Goal: Task Accomplishment & Management: Manage account settings

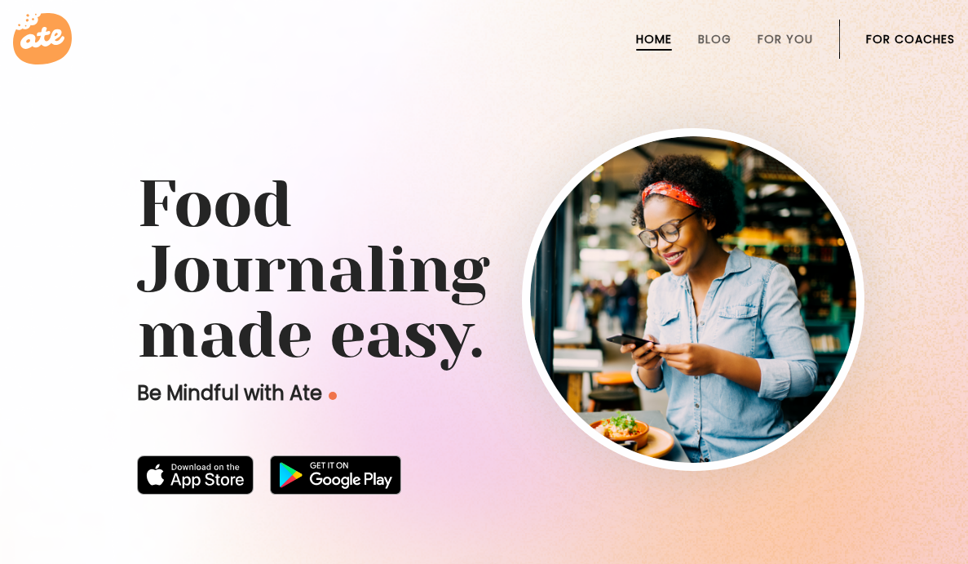
click at [902, 33] on link "For Coaches" at bounding box center [910, 39] width 89 height 13
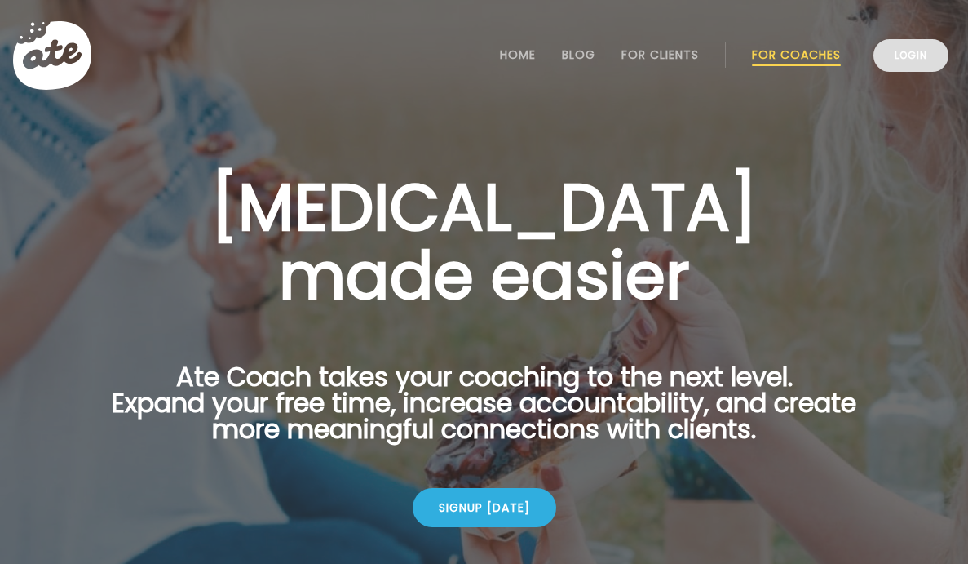
click at [905, 67] on link "Login" at bounding box center [911, 55] width 75 height 33
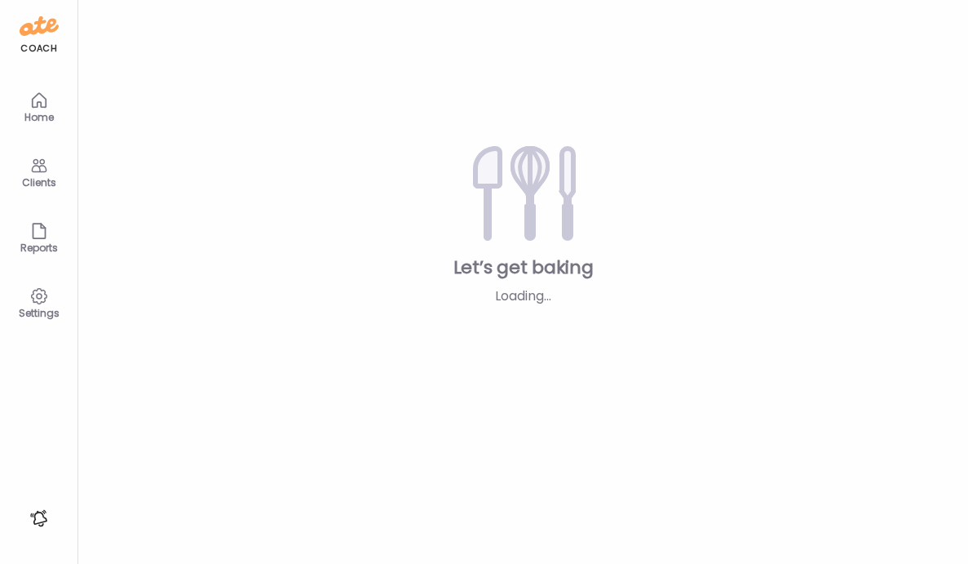
type input "*****"
type input "**********"
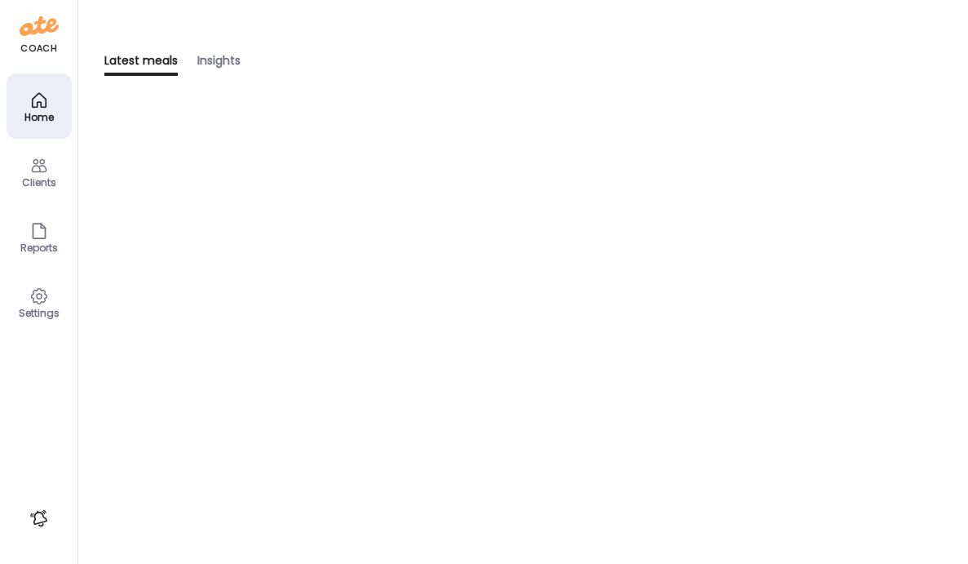
type input "**********"
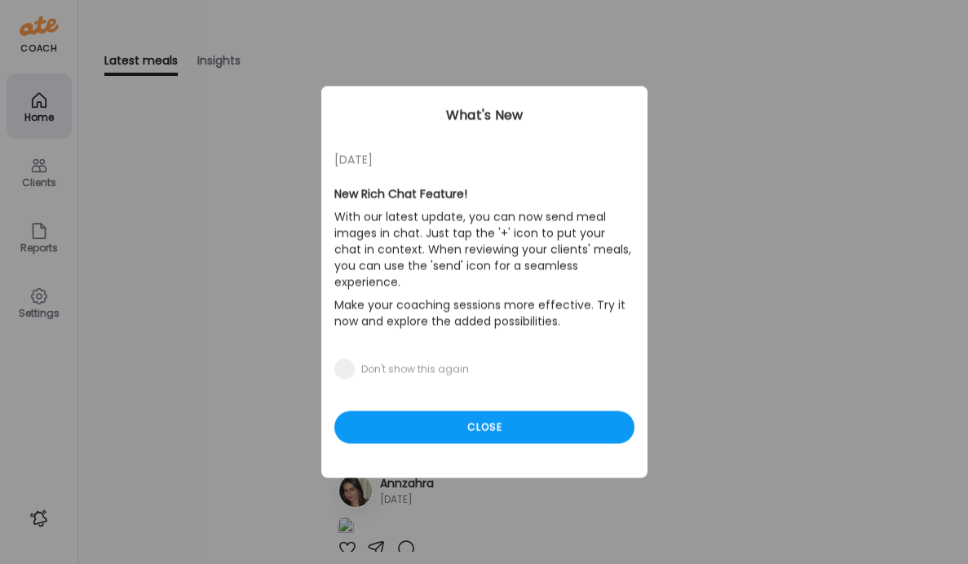
click at [35, 110] on div "Ate Coach Dashboard Wahoo! It’s official Take a moment to set up your Coach Pro…" at bounding box center [484, 282] width 968 height 564
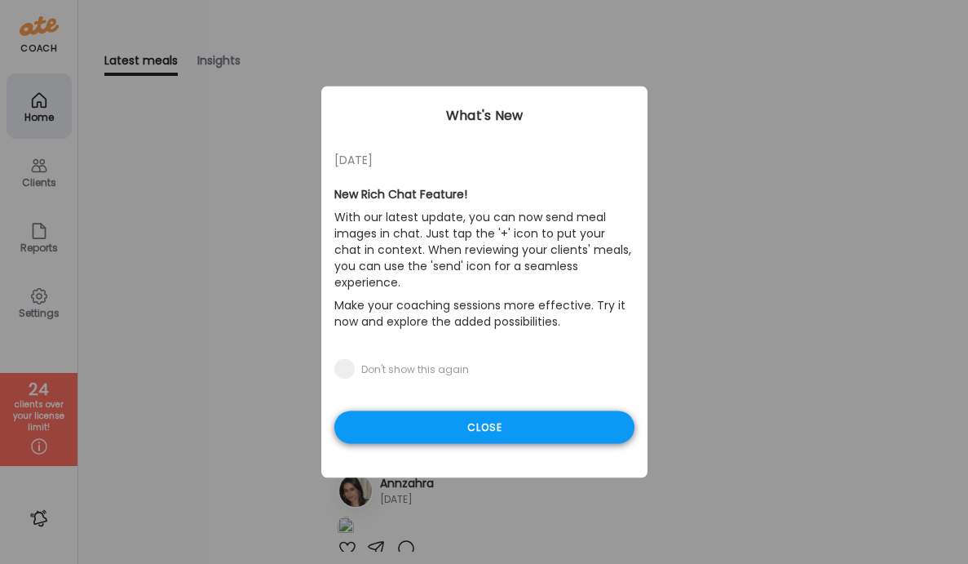
click at [487, 414] on div "Close" at bounding box center [484, 427] width 300 height 33
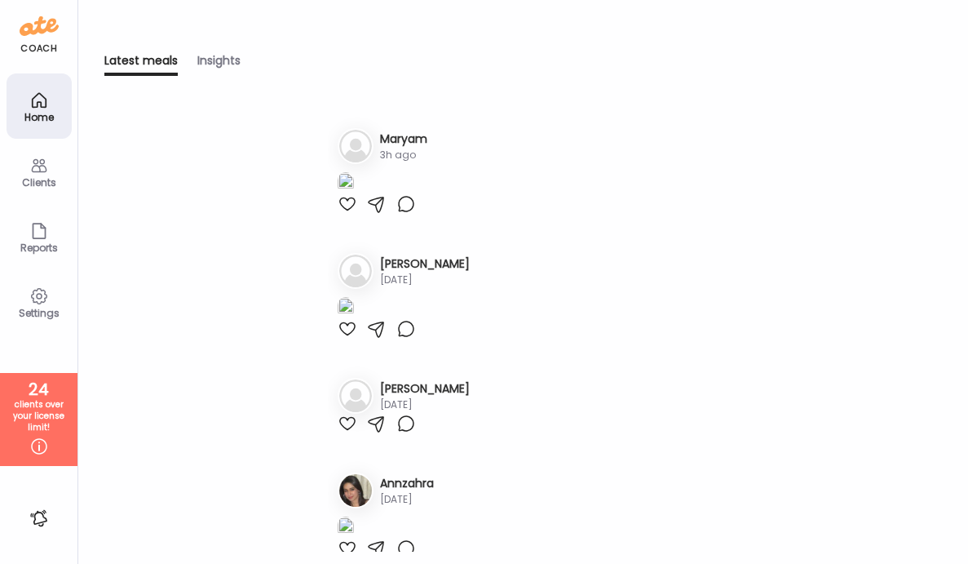
click at [53, 166] on div "Clients" at bounding box center [39, 171] width 65 height 65
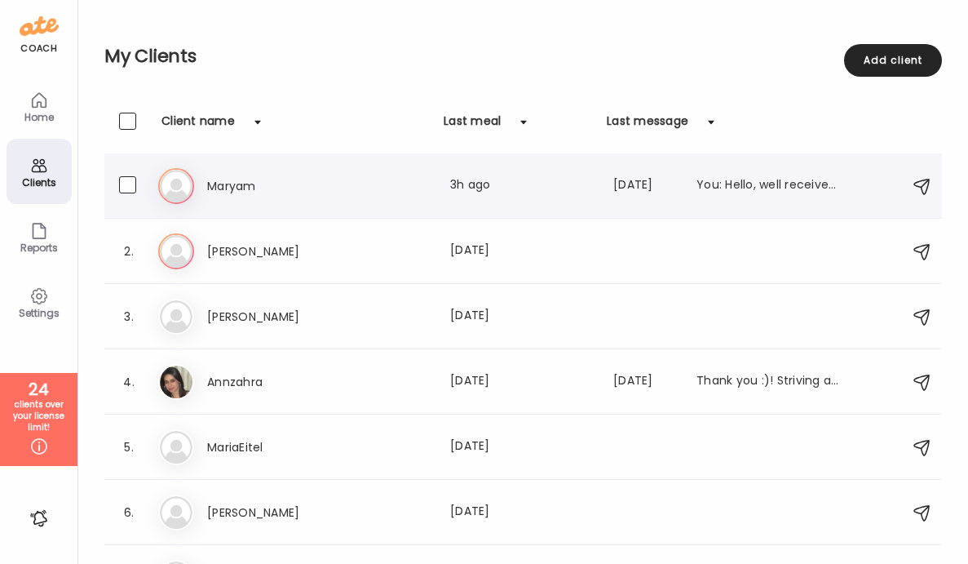
click at [282, 193] on h3 "Maryam" at bounding box center [279, 186] width 144 height 20
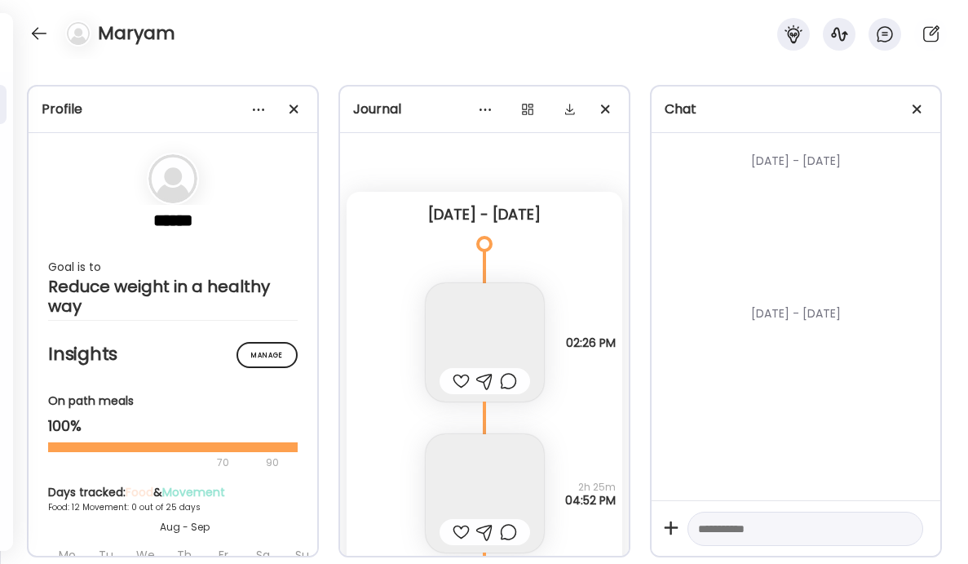
scroll to position [6105, 0]
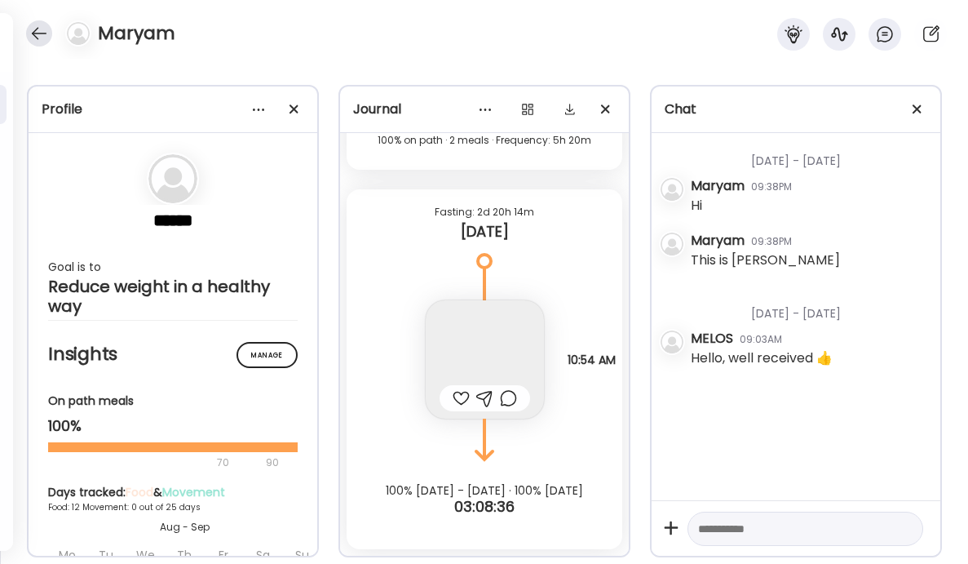
click at [38, 38] on div at bounding box center [39, 33] width 26 height 26
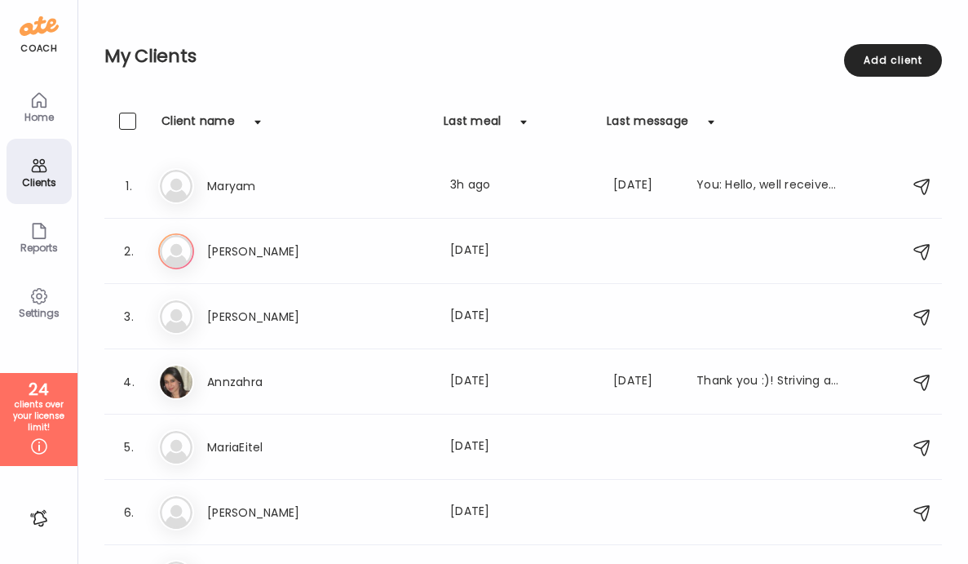
scroll to position [0, 0]
click at [474, 247] on div "Last meal: [DATE]" at bounding box center [522, 251] width 144 height 20
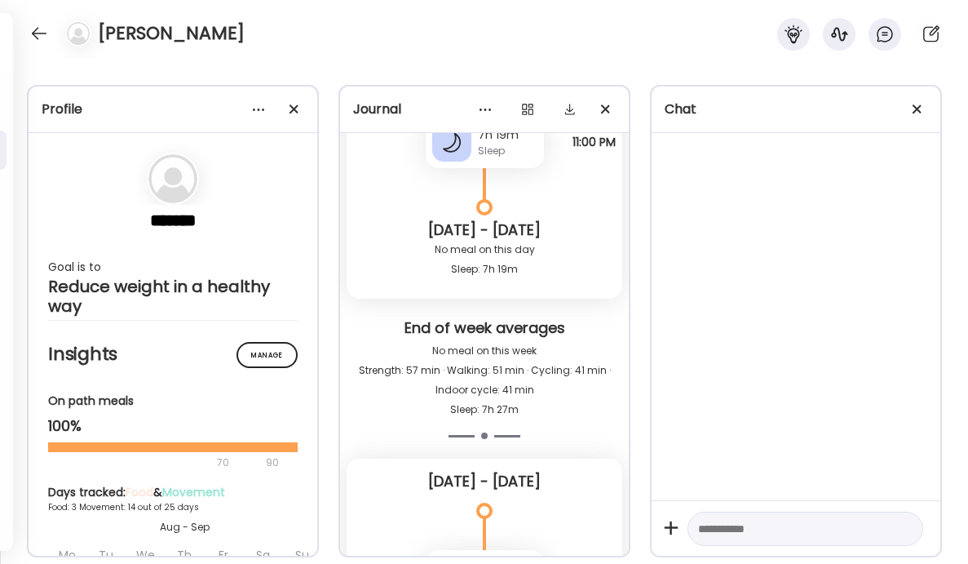
scroll to position [9490, 0]
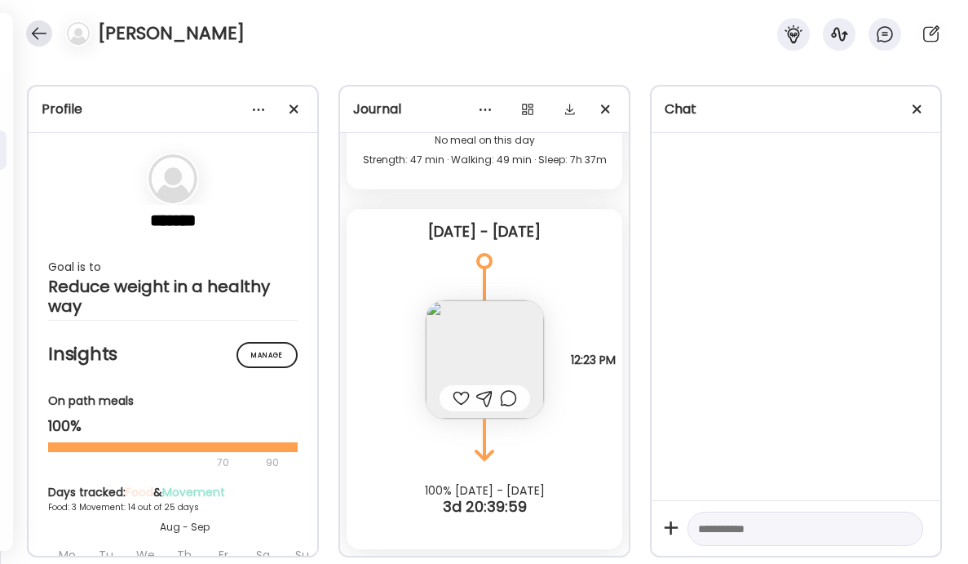
click at [42, 35] on div at bounding box center [39, 33] width 26 height 26
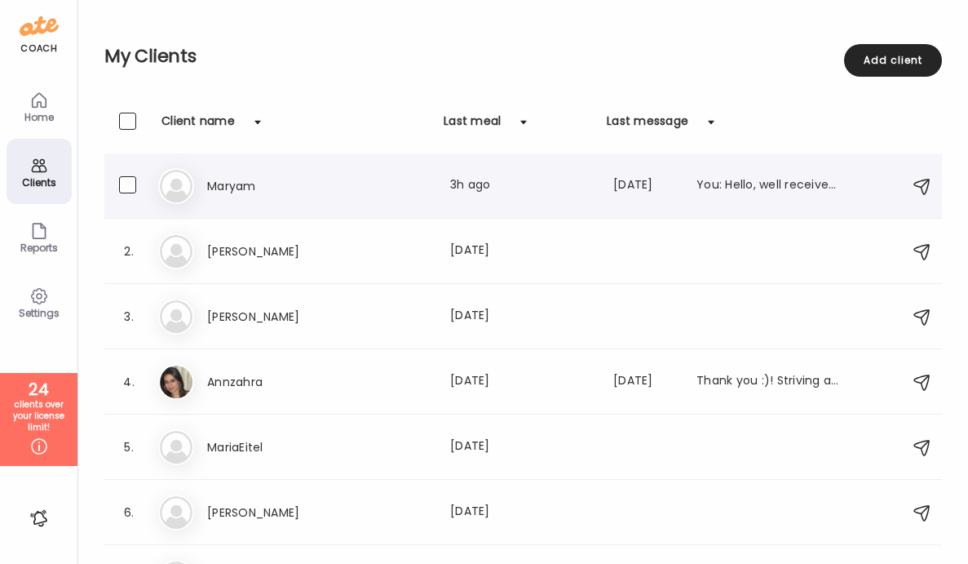
click at [249, 168] on div "Ma [PERSON_NAME] Last meal: 3h ago Last message: [DATE] You: Hello, well receiv…" at bounding box center [525, 186] width 735 height 36
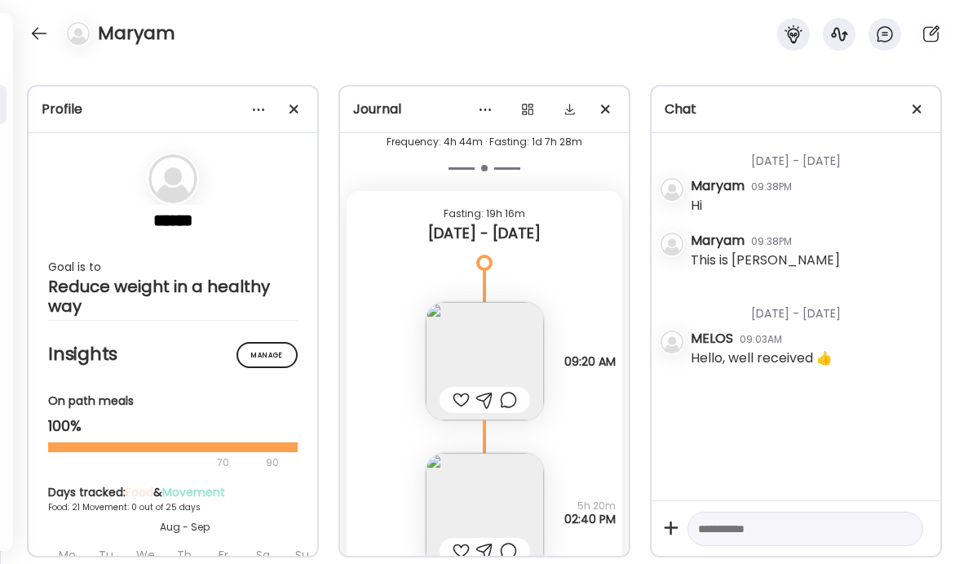
scroll to position [17584, 0]
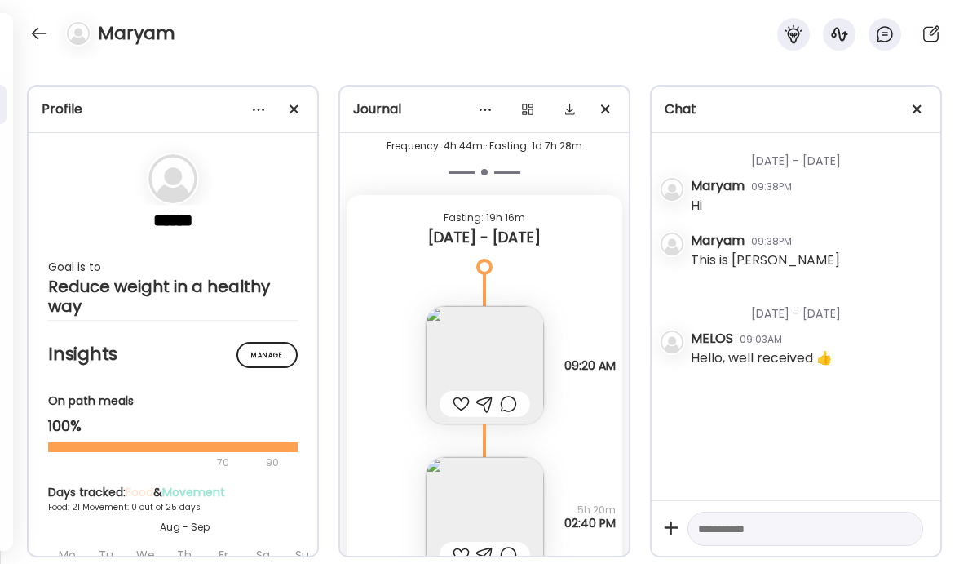
click at [468, 380] on img at bounding box center [485, 365] width 118 height 118
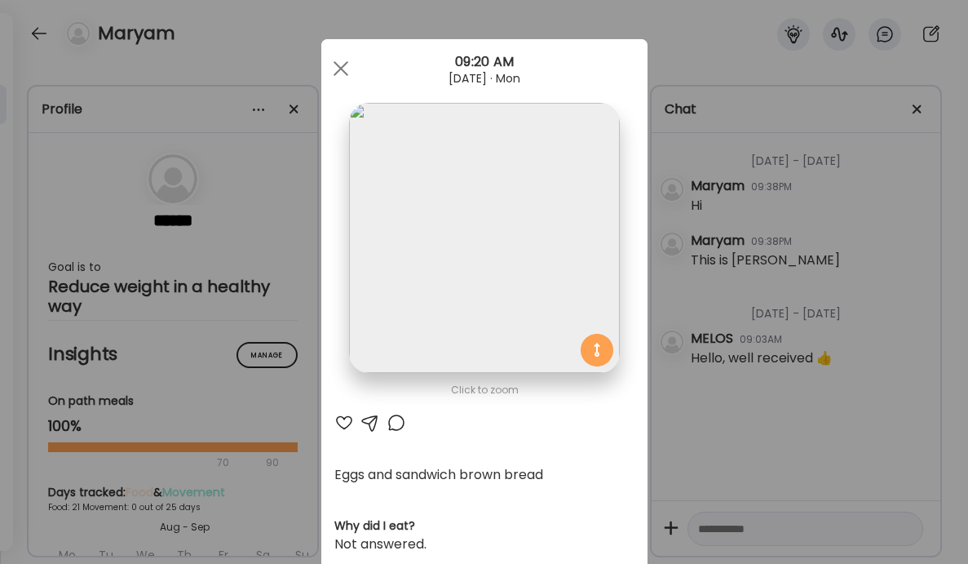
click at [261, 339] on div "Ate Coach Dashboard Wahoo! It’s official Take a moment to set up your Coach Pro…" at bounding box center [484, 282] width 968 height 564
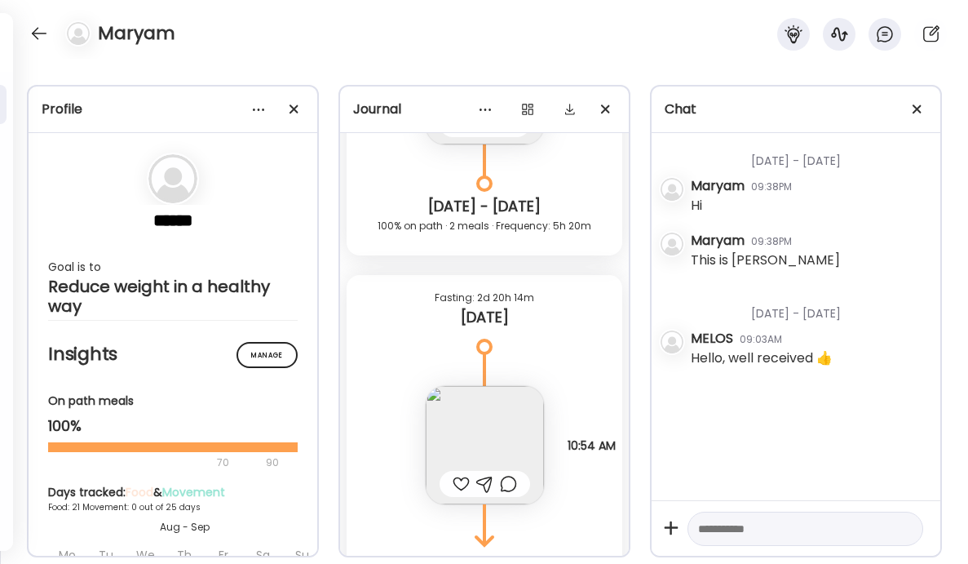
scroll to position [18101, 0]
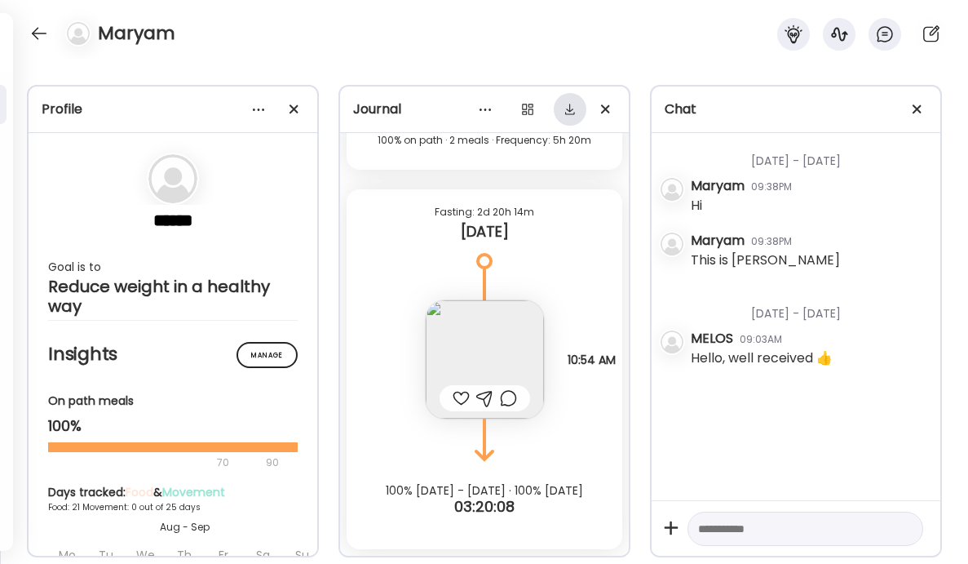
click at [573, 116] on div at bounding box center [570, 109] width 33 height 33
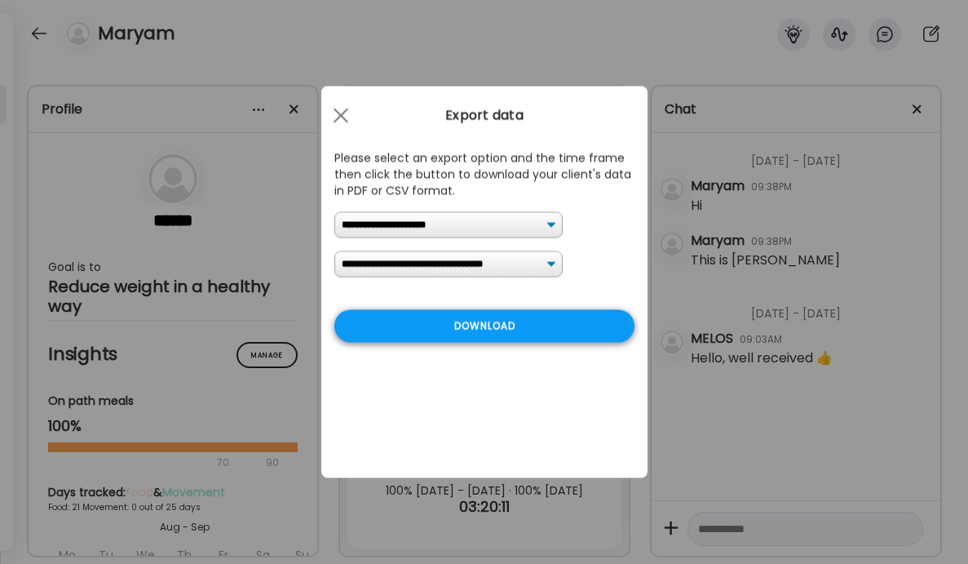
click at [420, 339] on div "Download" at bounding box center [484, 326] width 300 height 33
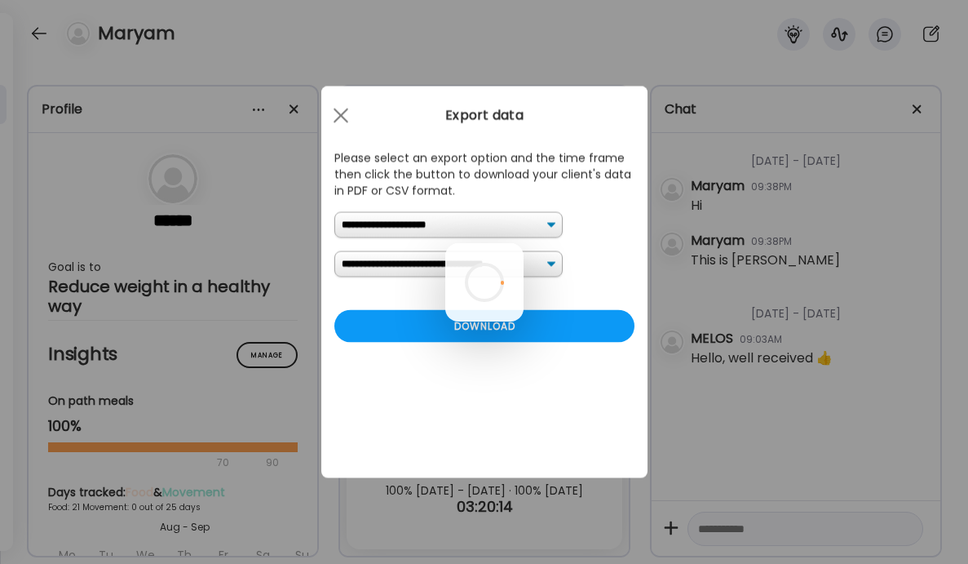
click at [445, 265] on div at bounding box center [484, 282] width 78 height 78
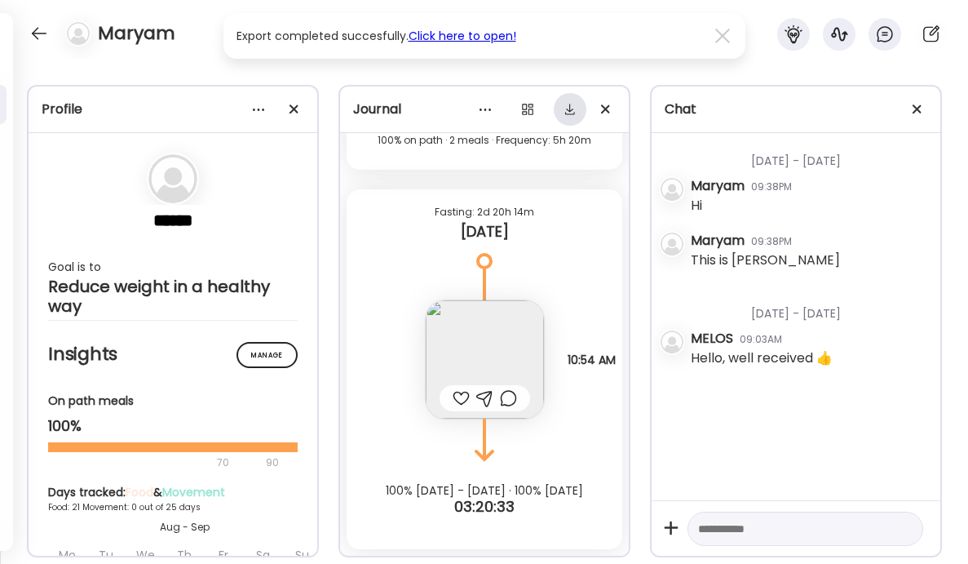
click at [570, 117] on div at bounding box center [570, 109] width 33 height 33
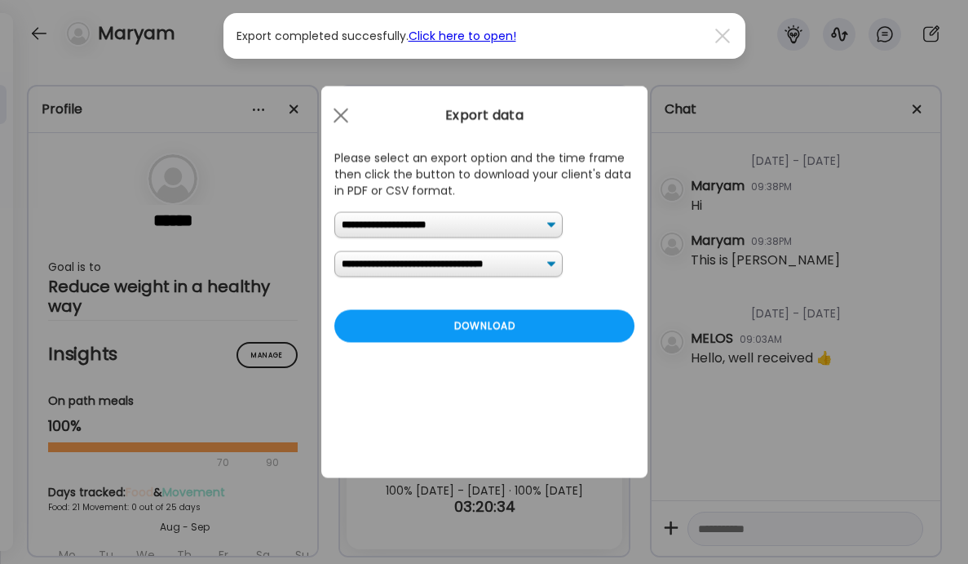
click at [445, 271] on select "**********" at bounding box center [448, 264] width 228 height 26
select select "*"
click at [465, 330] on div "Download" at bounding box center [484, 326] width 300 height 33
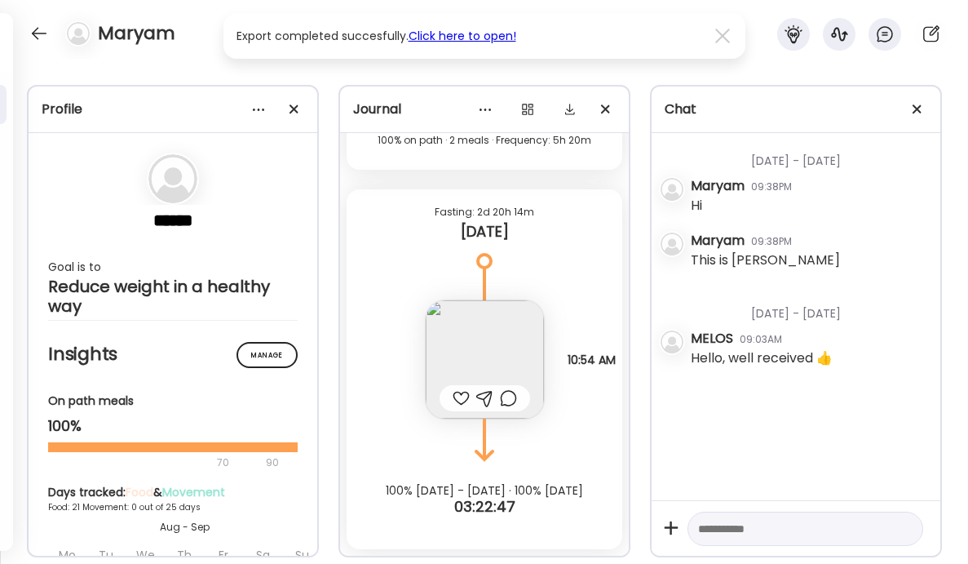
scroll to position [17506, 0]
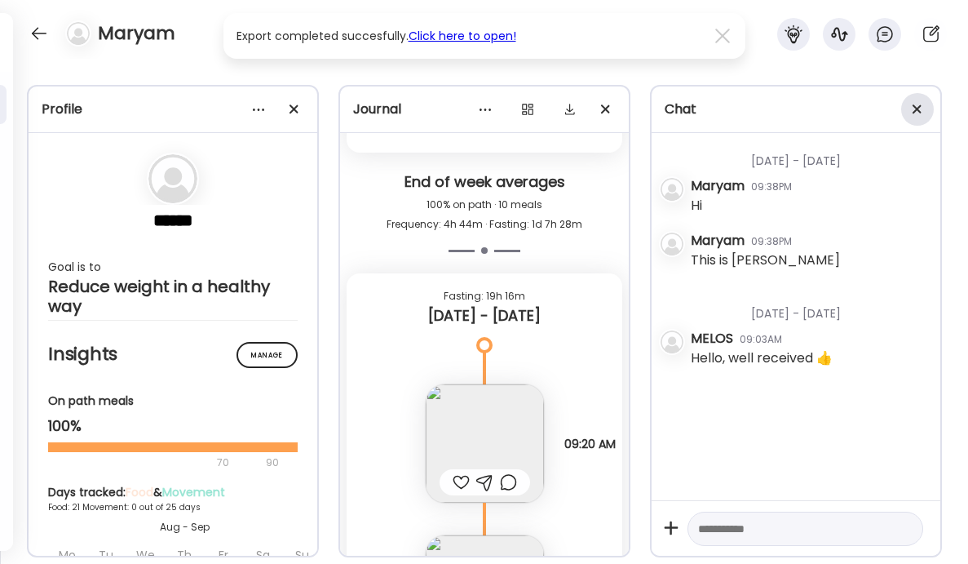
click at [924, 101] on div at bounding box center [917, 109] width 33 height 33
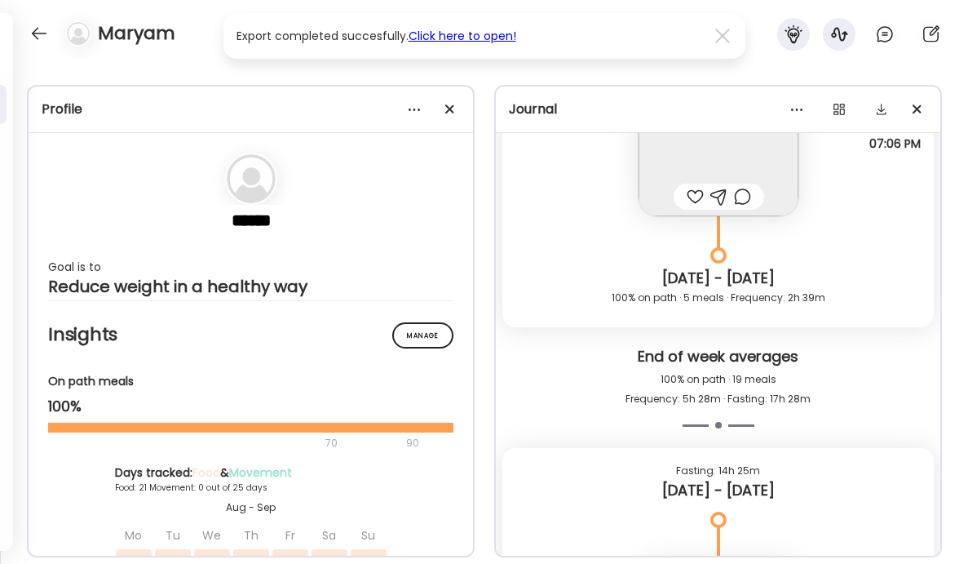
scroll to position [20683, 0]
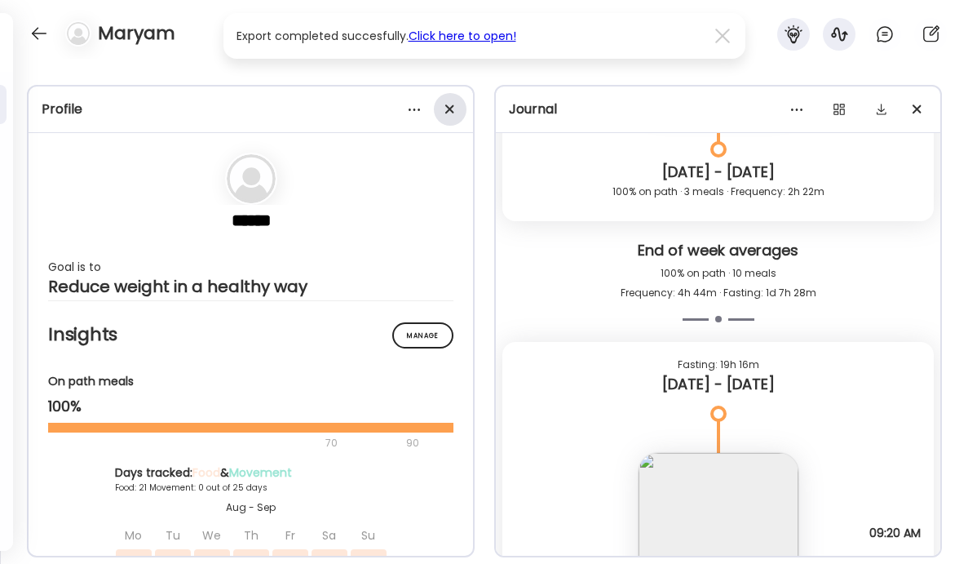
click at [449, 105] on div at bounding box center [450, 109] width 33 height 33
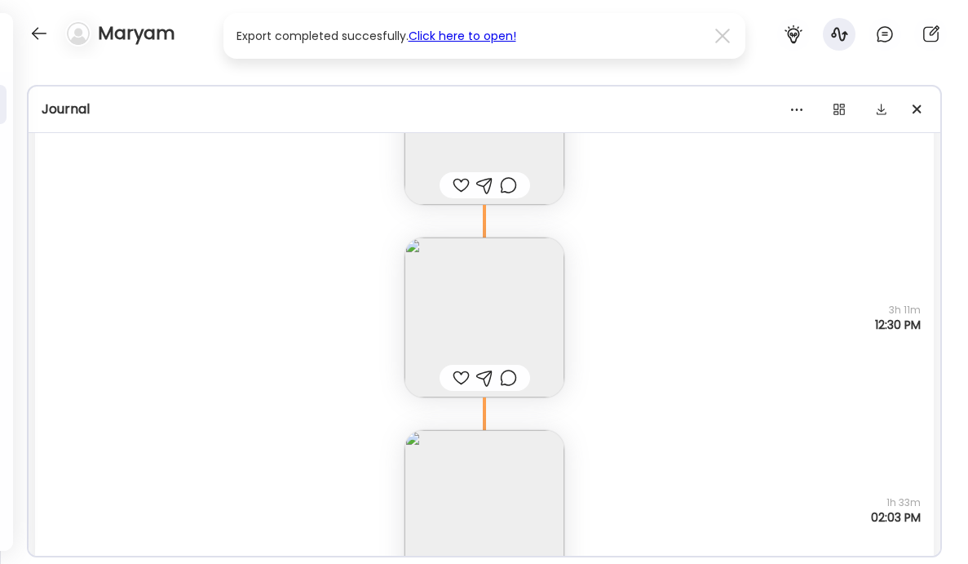
scroll to position [20193, 0]
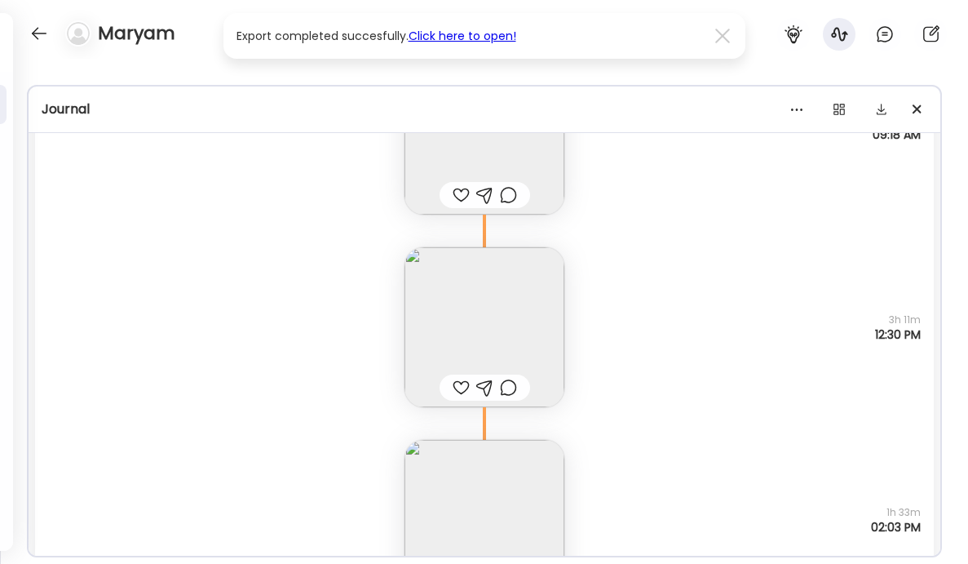
click at [496, 330] on img at bounding box center [485, 327] width 160 height 160
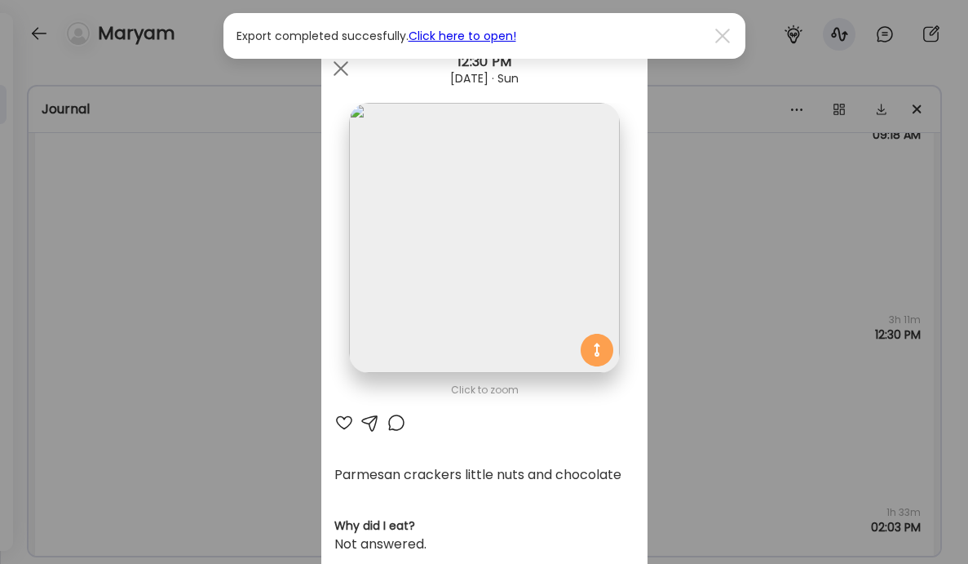
click at [203, 330] on div "Ate Coach Dashboard Wahoo! It’s official Take a moment to set up your Coach Pro…" at bounding box center [484, 282] width 968 height 564
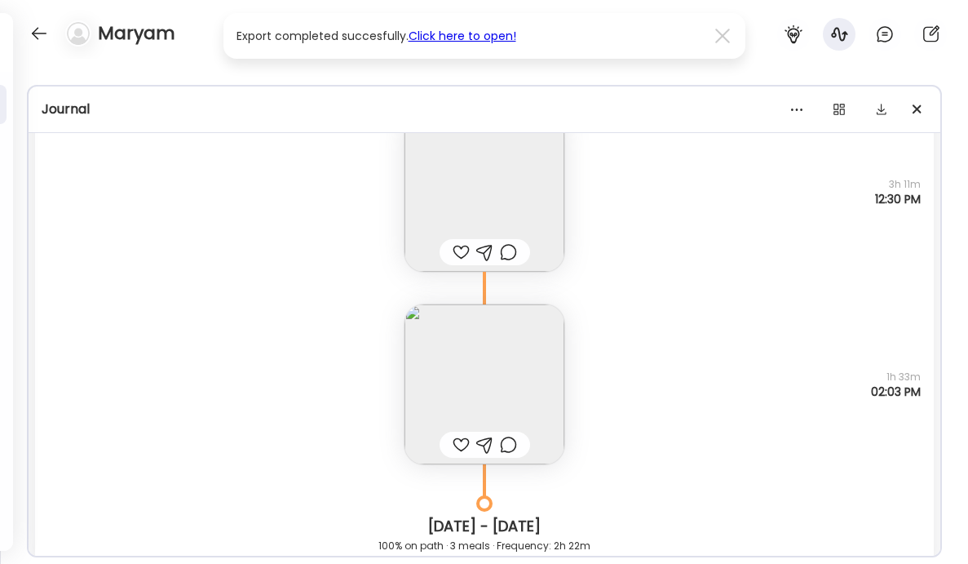
scroll to position [20346, 0]
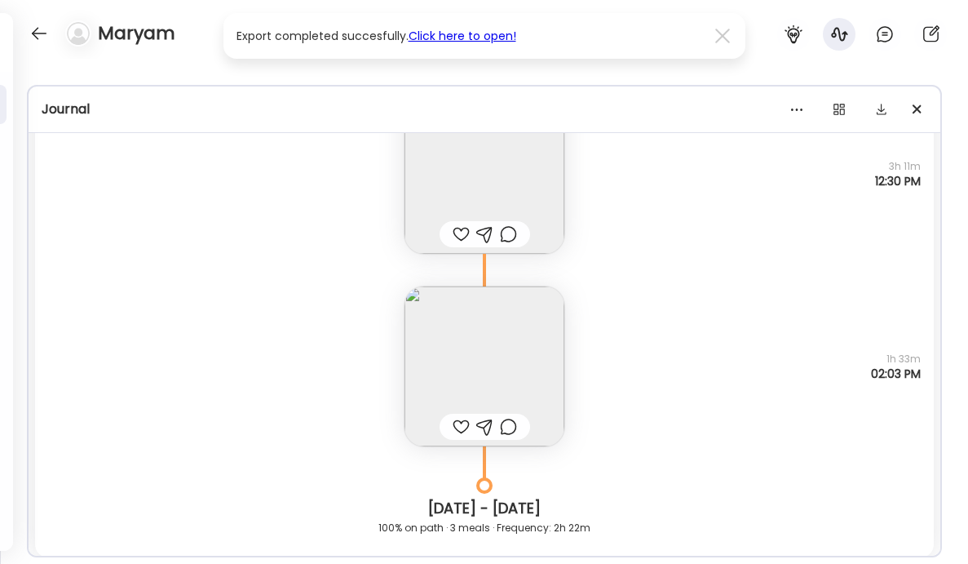
click at [445, 370] on img at bounding box center [485, 366] width 160 height 160
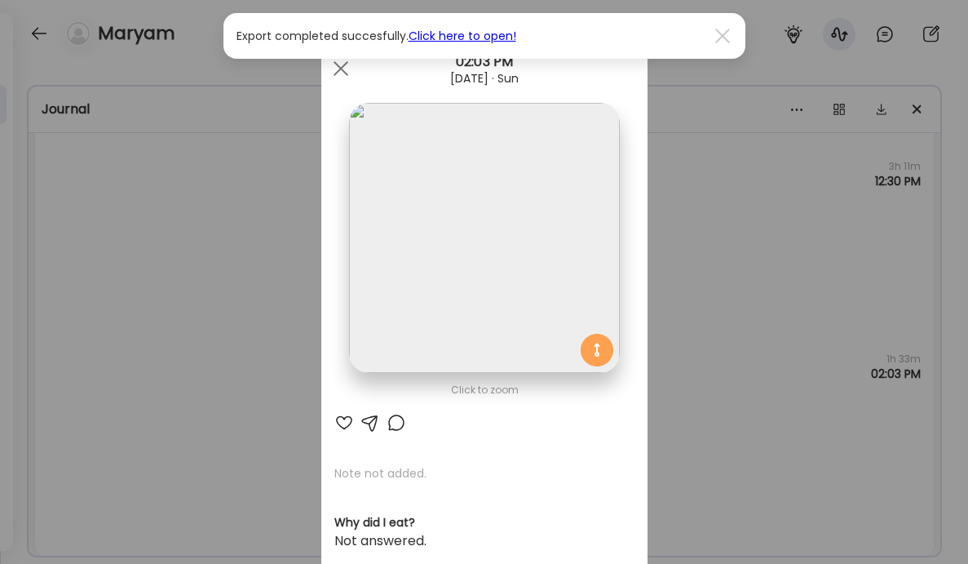
click at [204, 305] on div "Ate Coach Dashboard Wahoo! It’s official Take a moment to set up your Coach Pro…" at bounding box center [484, 282] width 968 height 564
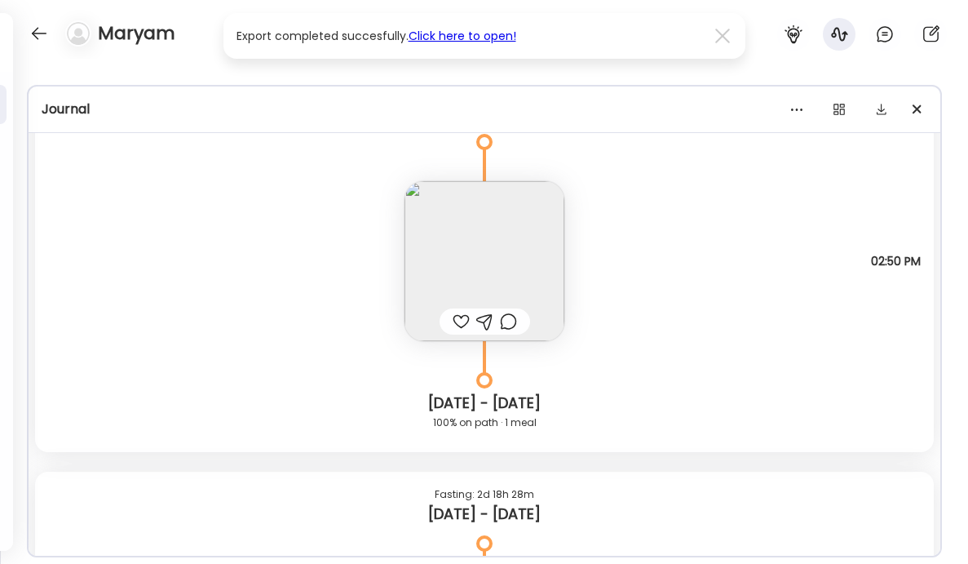
scroll to position [19662, 0]
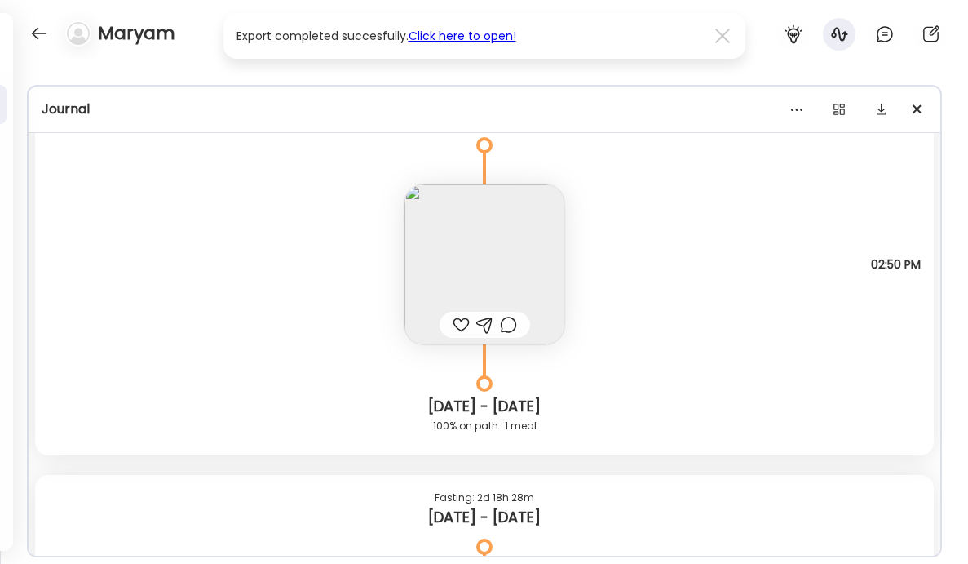
click at [448, 244] on img at bounding box center [485, 264] width 160 height 160
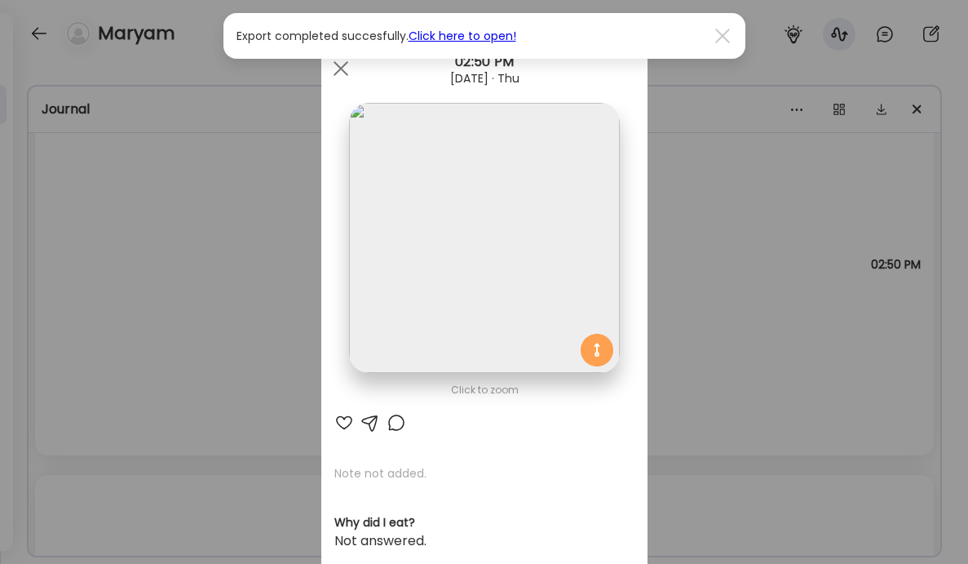
click at [241, 277] on div "Ate Coach Dashboard Wahoo! It’s official Take a moment to set up your Coach Pro…" at bounding box center [484, 282] width 968 height 564
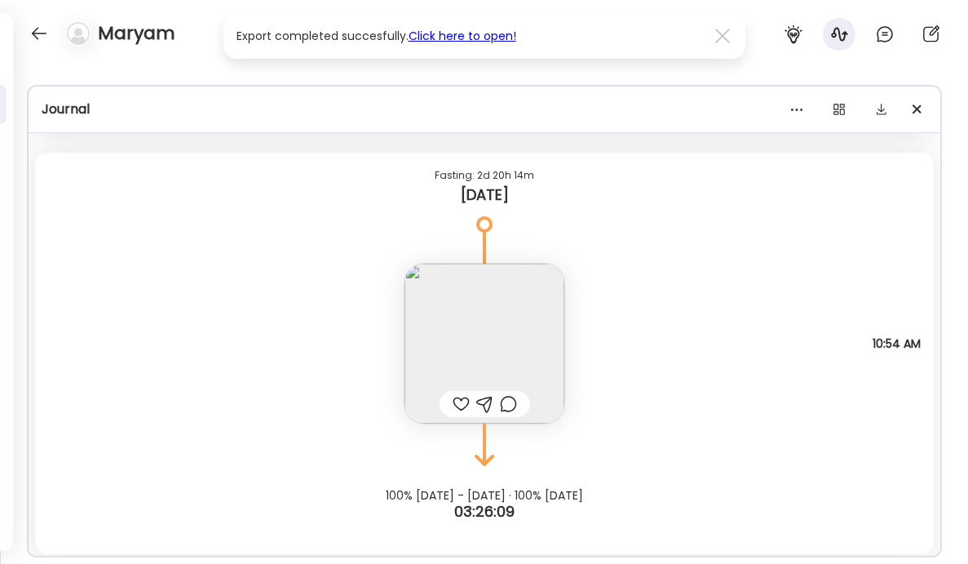
scroll to position [21471, 0]
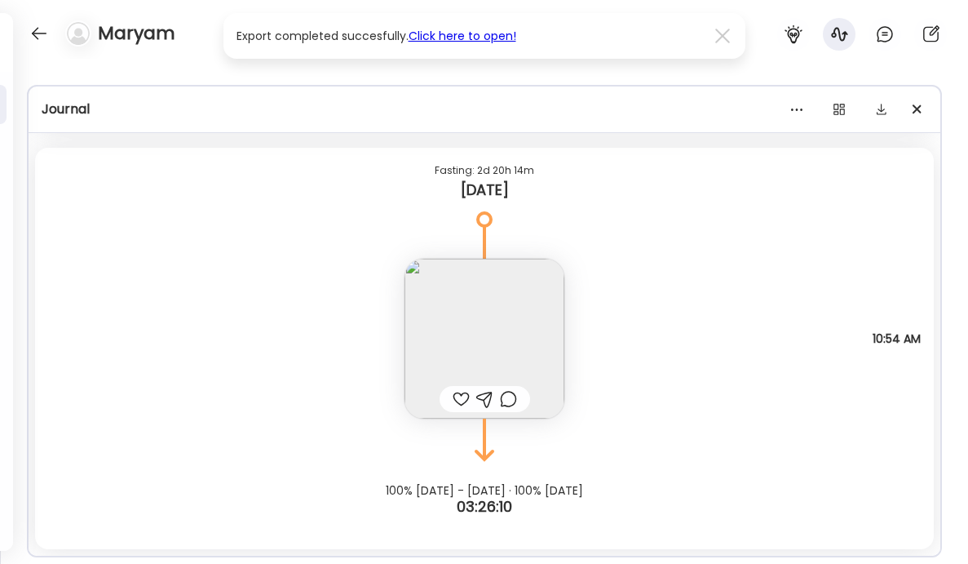
click at [434, 326] on img at bounding box center [485, 339] width 160 height 160
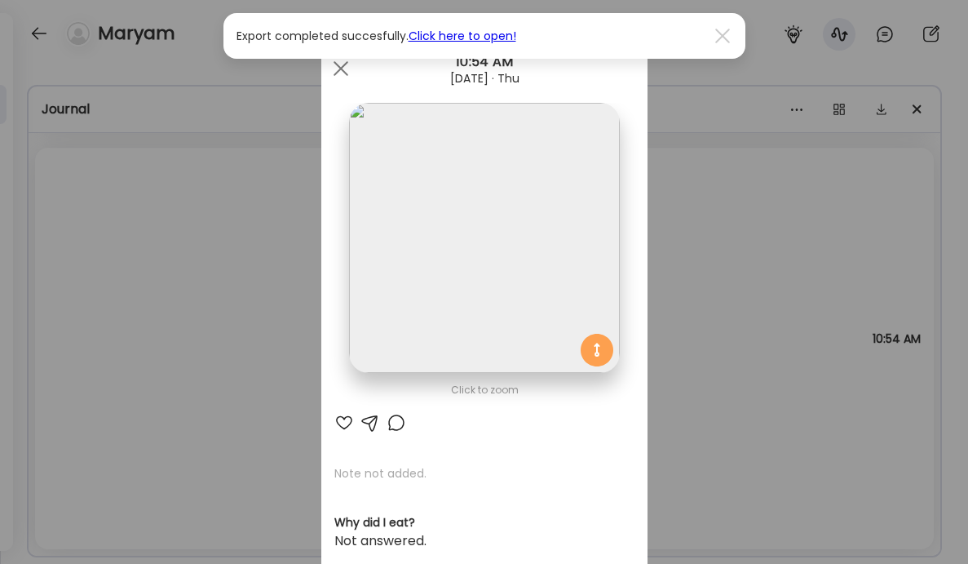
click at [296, 317] on div "Ate Coach Dashboard Wahoo! It’s official Take a moment to set up your Coach Pro…" at bounding box center [484, 282] width 968 height 564
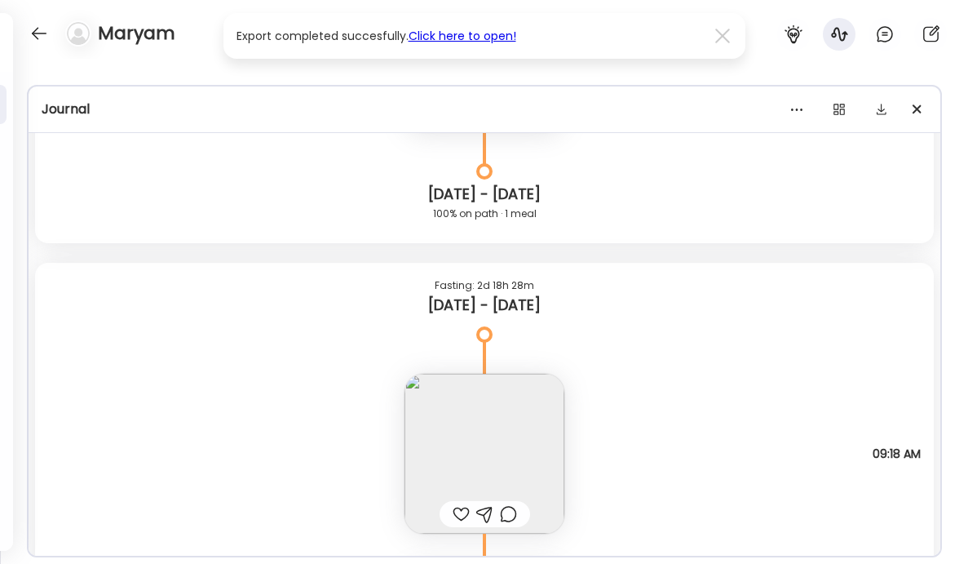
scroll to position [19872, 0]
click at [447, 433] on img at bounding box center [485, 455] width 160 height 160
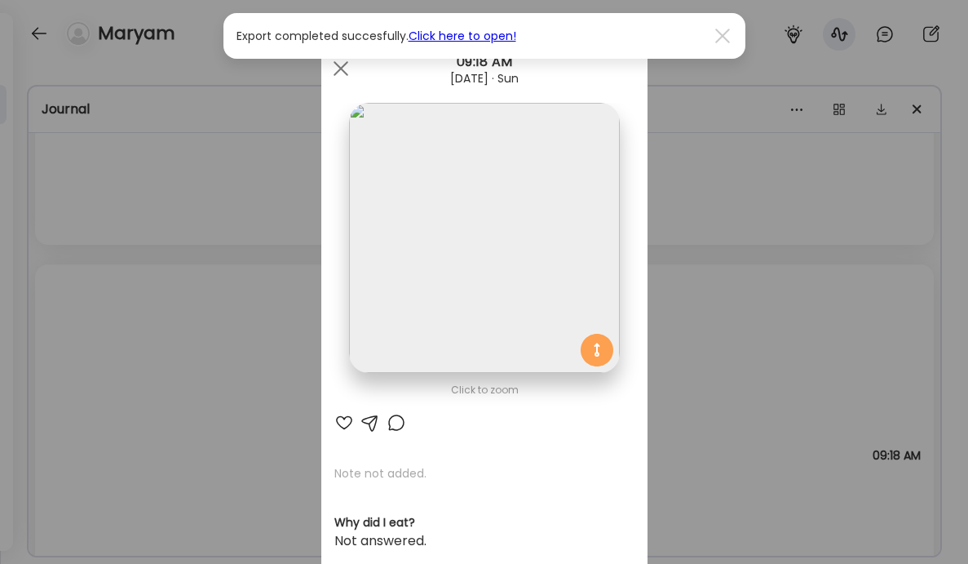
click at [236, 347] on div "Ate Coach Dashboard Wahoo! It’s official Take a moment to set up your Coach Pro…" at bounding box center [484, 282] width 968 height 564
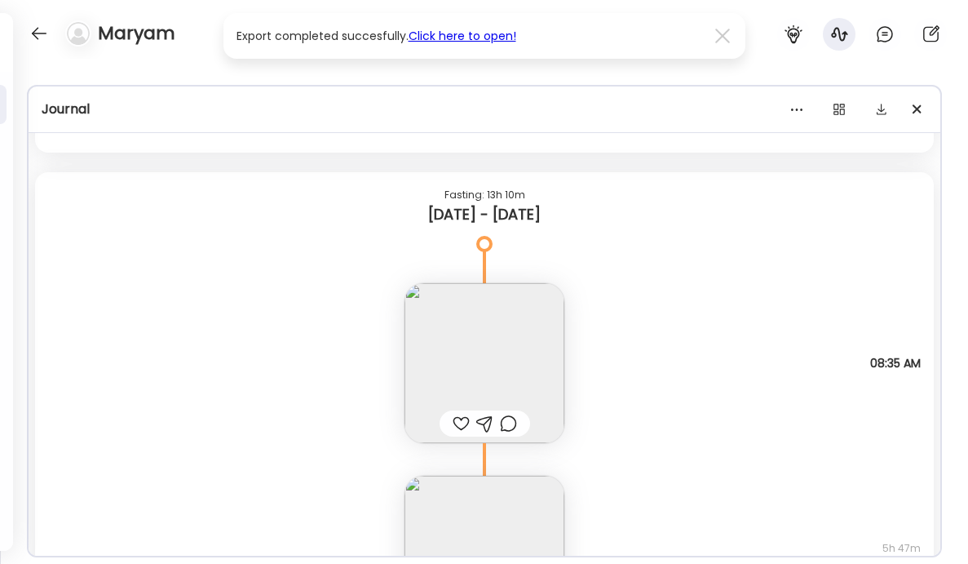
scroll to position [18969, 0]
click at [454, 374] on img at bounding box center [485, 364] width 160 height 160
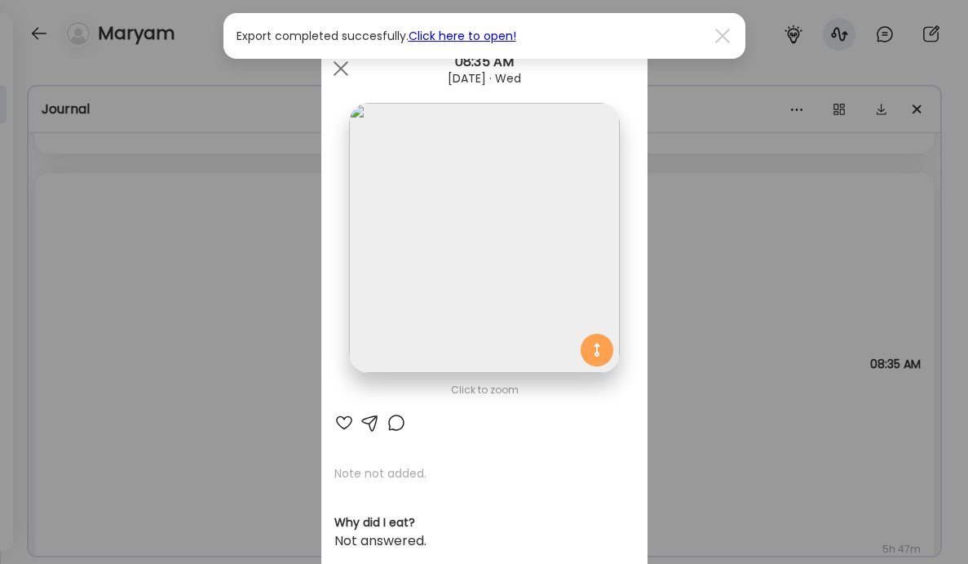
click at [226, 341] on div "Ate Coach Dashboard Wahoo! It’s official Take a moment to set up your Coach Pro…" at bounding box center [484, 282] width 968 height 564
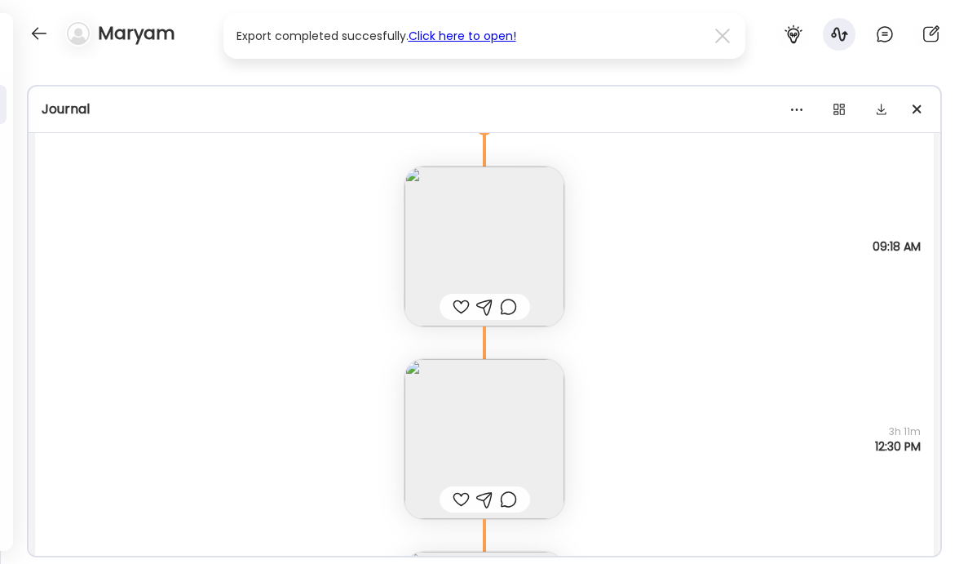
scroll to position [20260, 0]
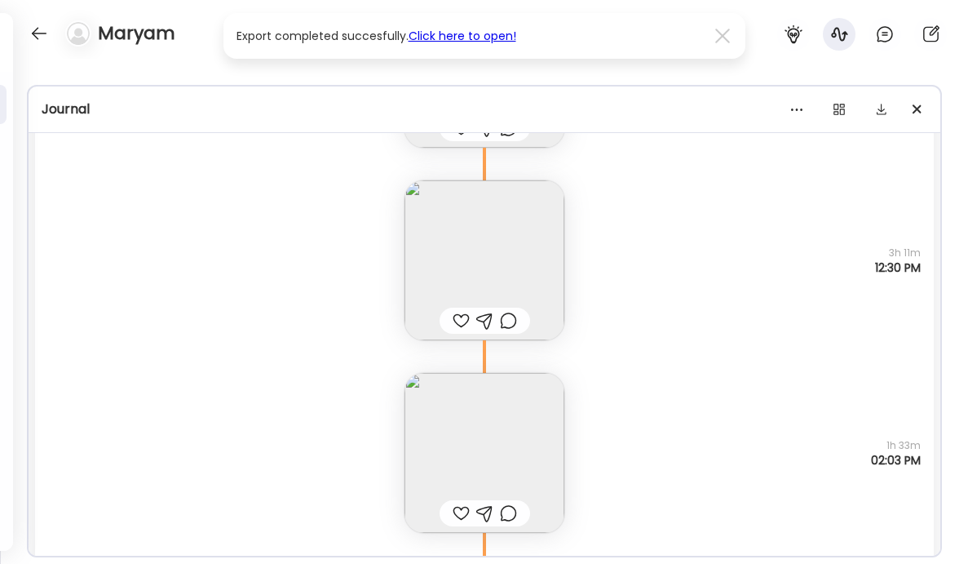
click at [484, 426] on img at bounding box center [485, 453] width 160 height 160
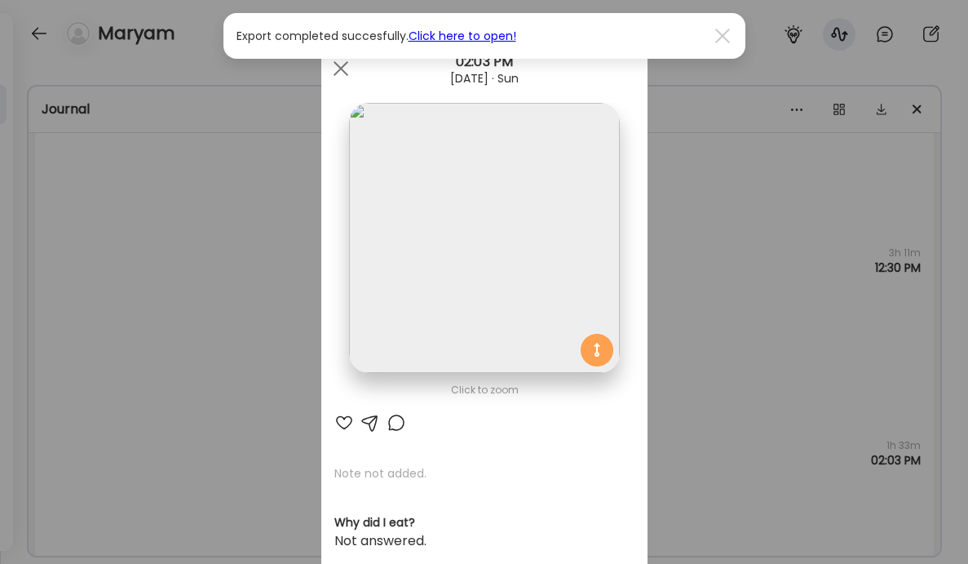
click at [241, 350] on div "Ate Coach Dashboard Wahoo! It’s official Take a moment to set up your Coach Pro…" at bounding box center [484, 282] width 968 height 564
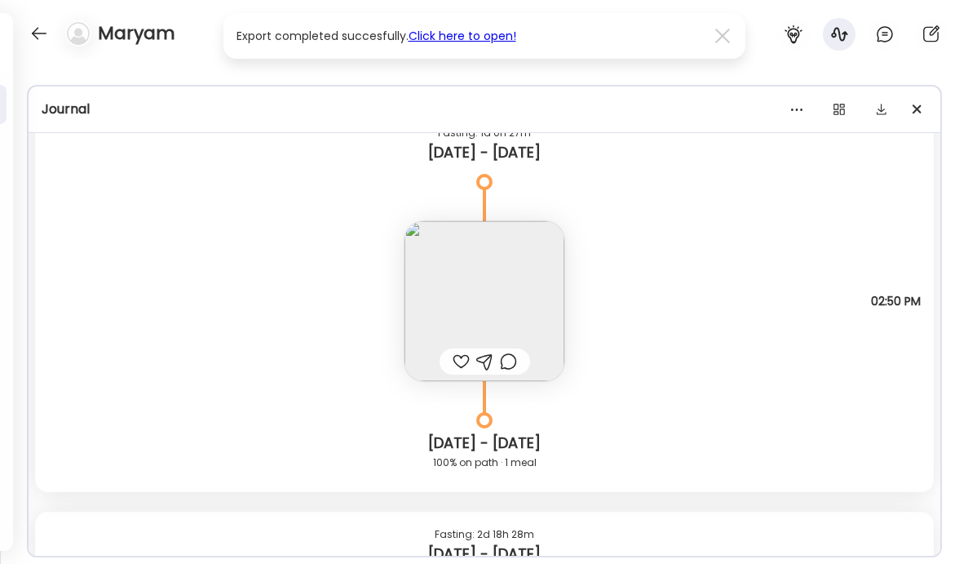
scroll to position [19462, 0]
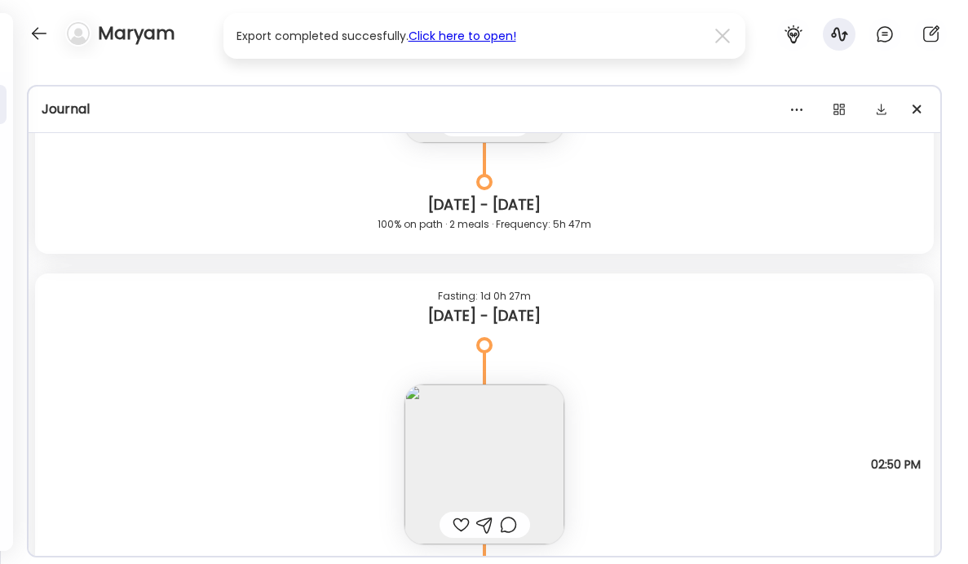
click at [470, 436] on img at bounding box center [485, 464] width 160 height 160
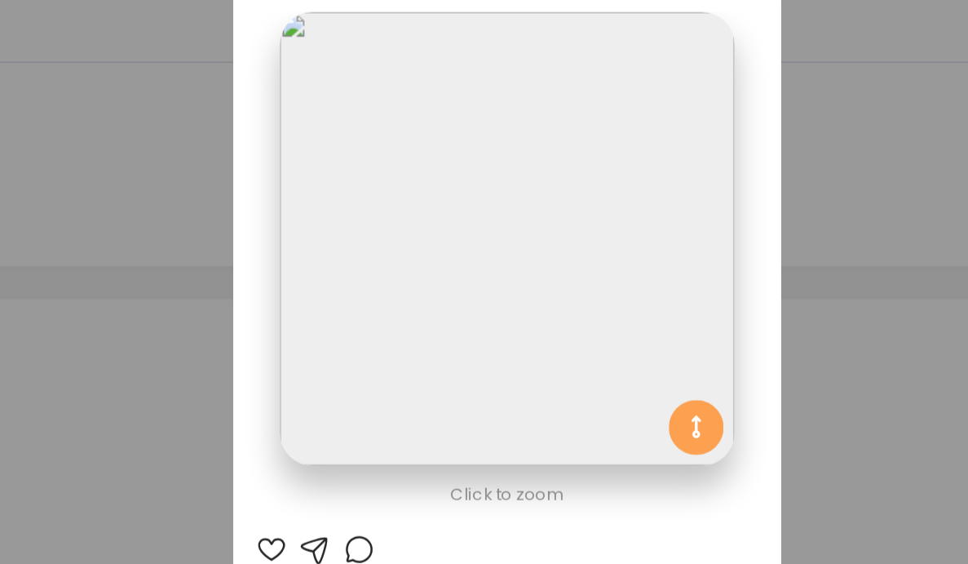
click at [671, 371] on div "Ate Coach Dashboard Wahoo! It’s official Take a moment to set up your Coach Pro…" at bounding box center [484, 282] width 968 height 564
click at [671, 371] on div "Note not added Questions not answered 02:50 PM" at bounding box center [484, 448] width 899 height 193
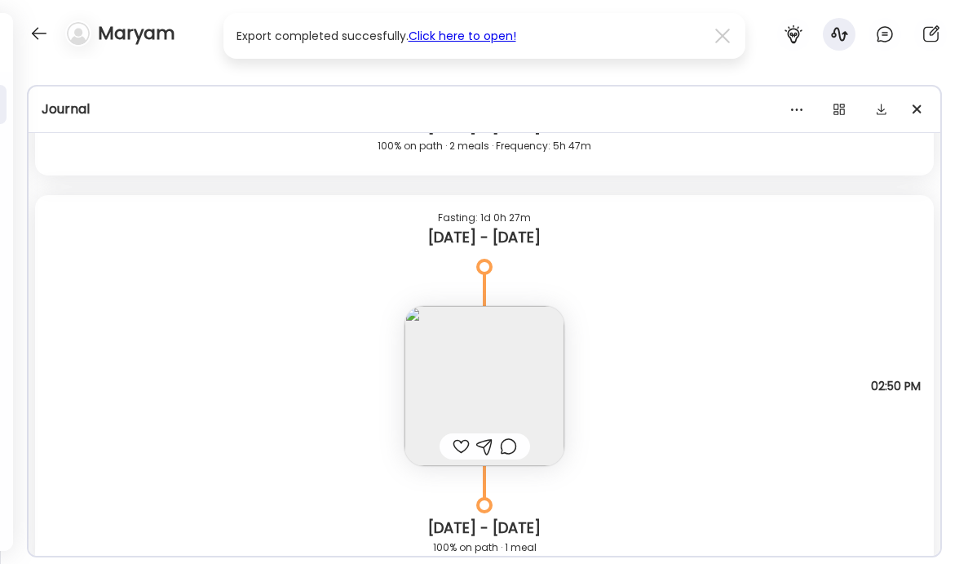
scroll to position [19506, 0]
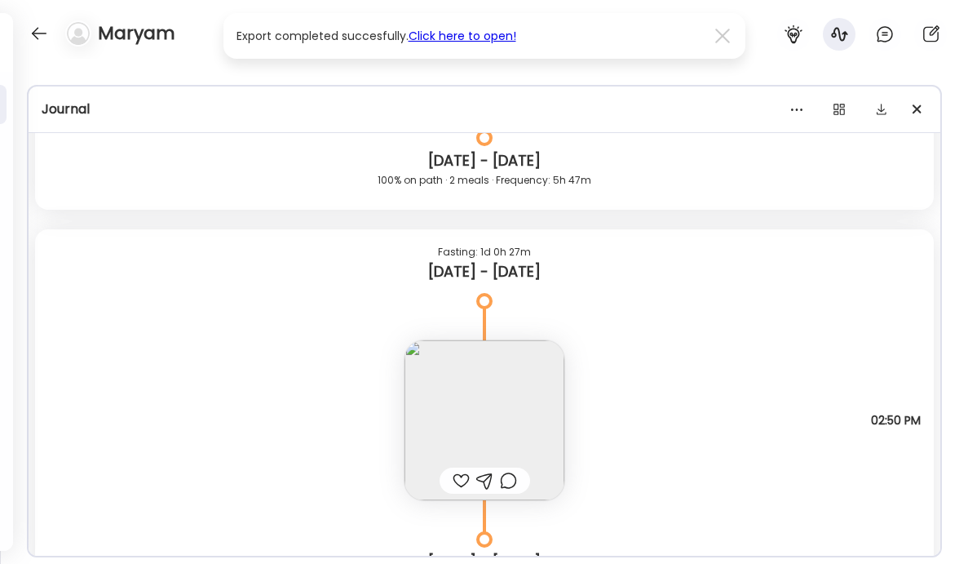
click at [651, 439] on div "Note not added Questions not answered 02:50 PM" at bounding box center [484, 404] width 899 height 193
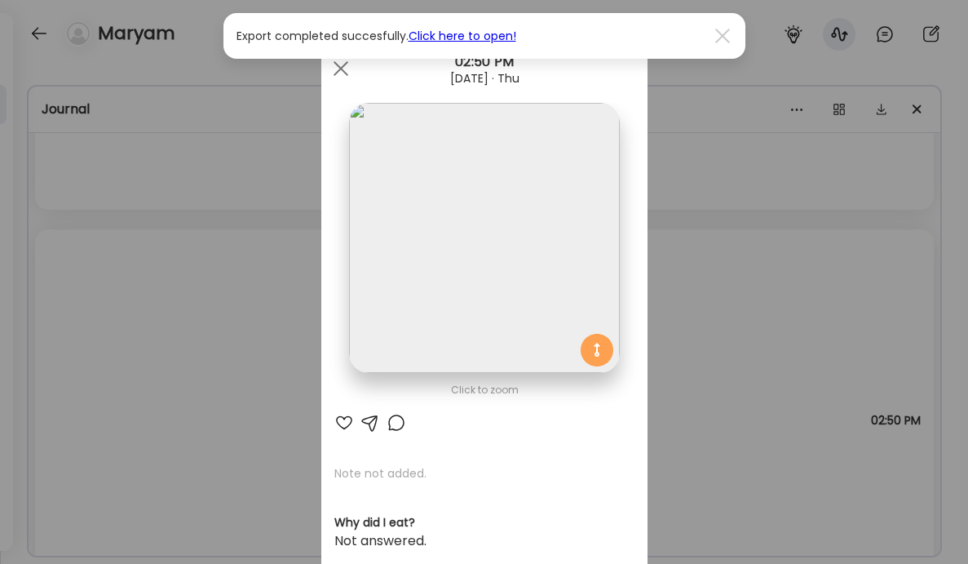
click at [707, 314] on div "Ate Coach Dashboard Wahoo! It’s official Take a moment to set up your Coach Pro…" at bounding box center [484, 282] width 968 height 564
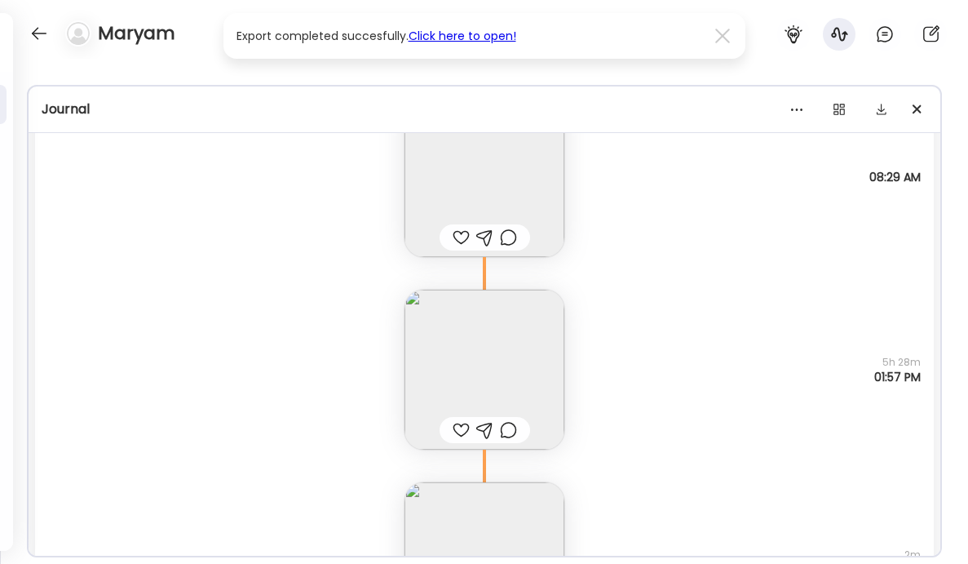
scroll to position [16687, 0]
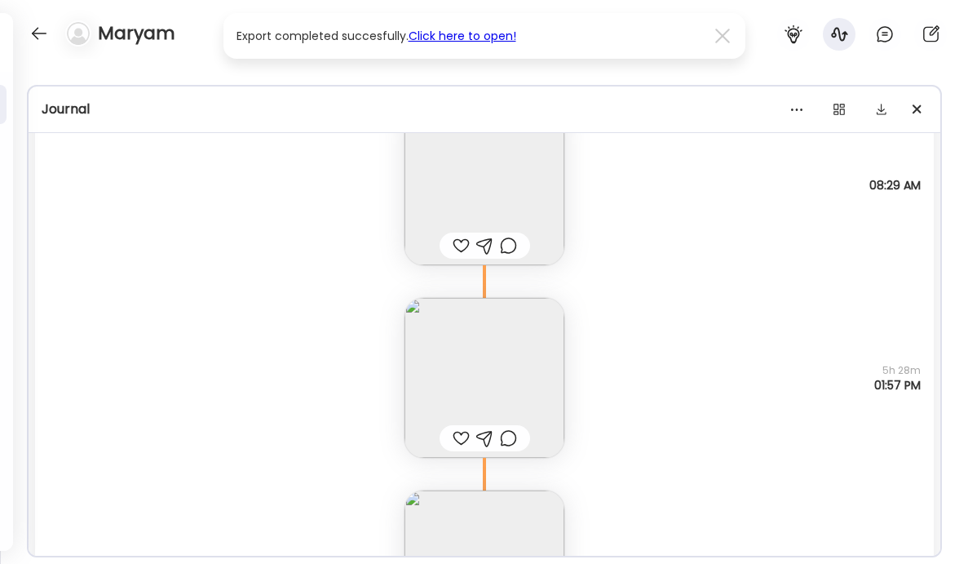
click at [440, 191] on img at bounding box center [485, 185] width 160 height 160
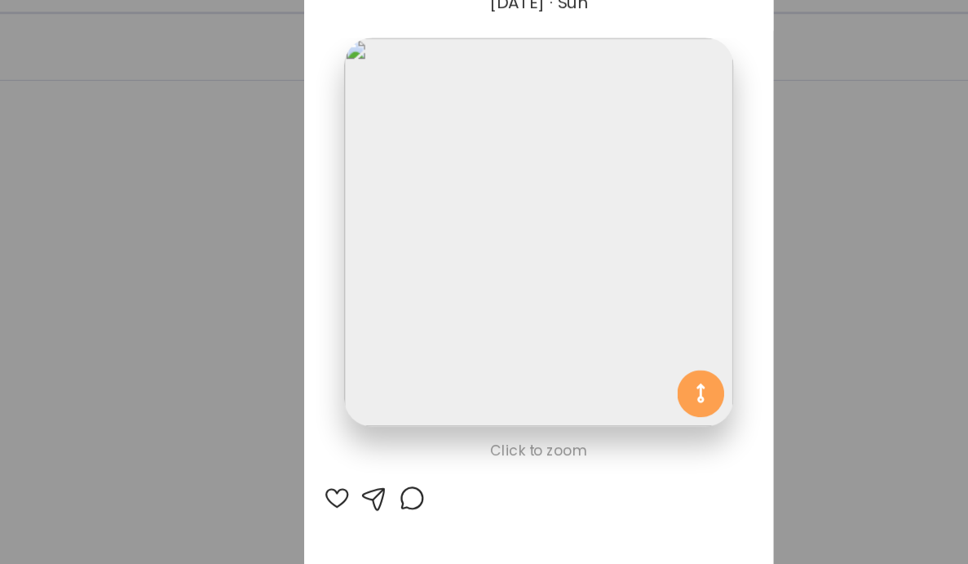
click at [717, 357] on div "Ate Coach Dashboard Wahoo! It’s official Take a moment to set up your Coach Pro…" at bounding box center [484, 282] width 968 height 564
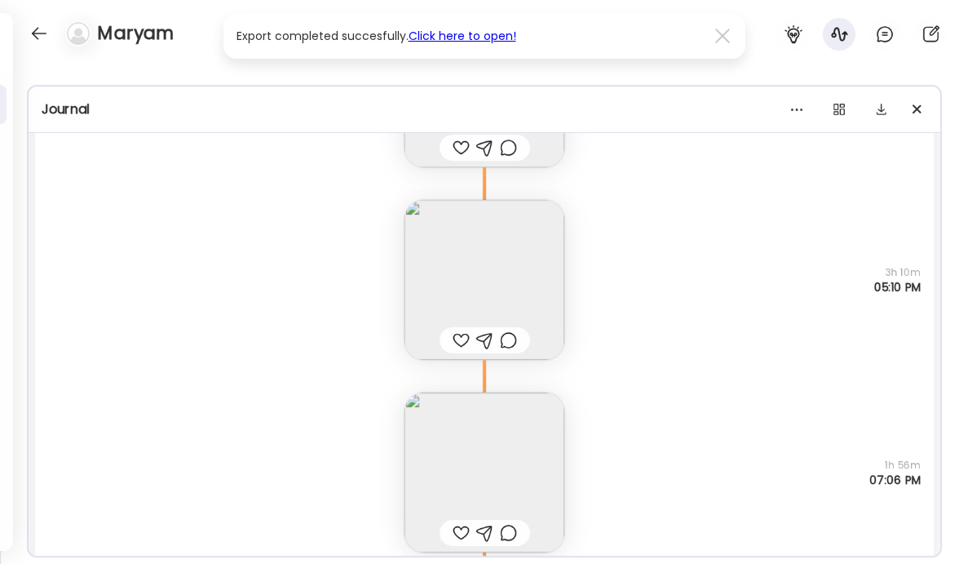
scroll to position [15940, 0]
